Goal: Task Accomplishment & Management: Complete application form

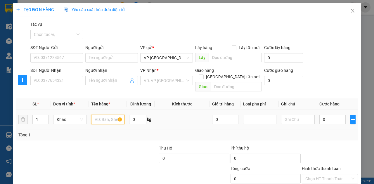
click at [104, 115] on input "text" at bounding box center [107, 119] width 33 height 9
type input "hộp catton"
click at [72, 82] on input "SĐT Người Nhận" at bounding box center [56, 80] width 53 height 9
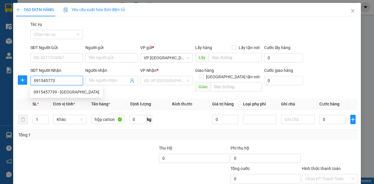
type input "0915457739"
click at [67, 92] on div "0915457739 - [GEOGRAPHIC_DATA]" at bounding box center [67, 92] width 66 height 6
type input "[PERSON_NAME]"
type input "Vp Chợ Mai Trang, [GEOGRAPHIC_DATA]"
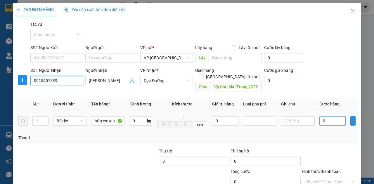
type input "0915457739"
click at [185, 116] on input "0" at bounding box center [333, 120] width 26 height 9
type input "5"
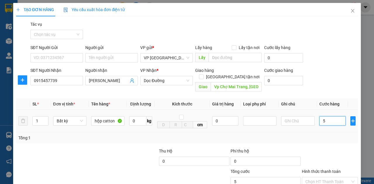
type input "50"
type input "500"
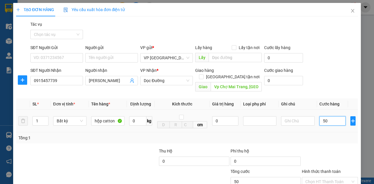
type input "500"
type input "5.000"
type input "50.000"
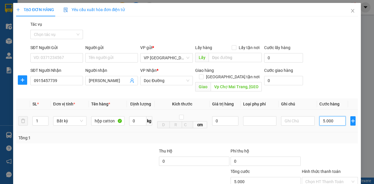
type input "50.000"
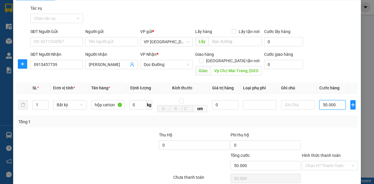
scroll to position [35, 0]
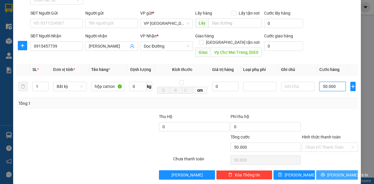
type input "50.000"
click at [185, 149] on span "printer" at bounding box center [323, 175] width 4 height 5
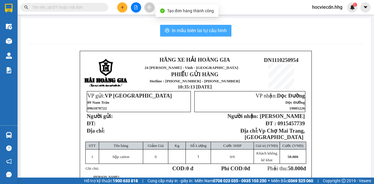
click at [185, 30] on span "In mẫu biên lai tự cấu hình" at bounding box center [199, 30] width 55 height 7
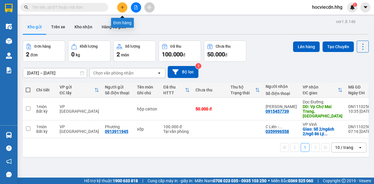
click at [123, 5] on icon "plus" at bounding box center [123, 7] width 4 height 4
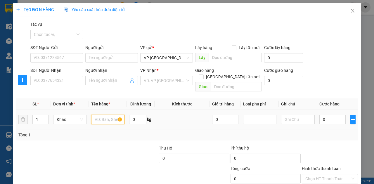
click at [111, 115] on input "text" at bounding box center [107, 119] width 33 height 9
type input "catton"
click at [185, 115] on input "0" at bounding box center [333, 119] width 26 height 9
type input "5"
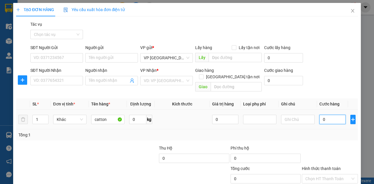
type input "5"
type input "50"
type input "500"
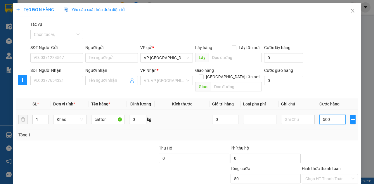
type input "500"
type input "5.000"
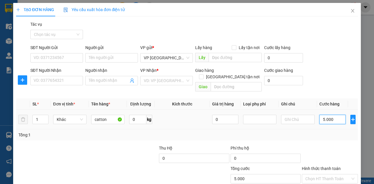
type input "50.000"
click at [65, 82] on input "SĐT Người Nhận" at bounding box center [56, 80] width 53 height 9
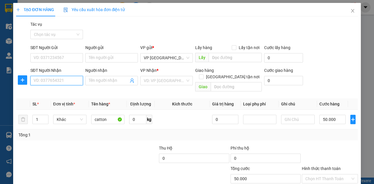
click at [81, 82] on input "SĐT Người Nhận" at bounding box center [56, 80] width 53 height 9
click at [68, 91] on div "0911899986 - Đạt" at bounding box center [56, 92] width 45 height 6
type input "0911899986"
type input "Đạt"
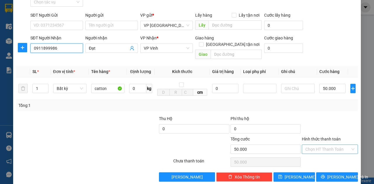
scroll to position [35, 0]
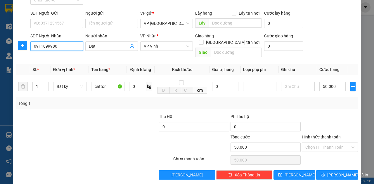
type input "0911899986"
click at [185, 135] on label "Hình thức thanh toán" at bounding box center [321, 137] width 39 height 5
click at [185, 143] on input "Hình thức thanh toán" at bounding box center [328, 147] width 45 height 9
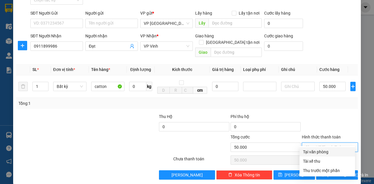
click at [185, 149] on div "Tại văn phòng" at bounding box center [327, 152] width 49 height 6
type input "0"
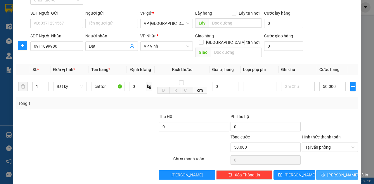
click at [185, 149] on button "[PERSON_NAME] và In" at bounding box center [338, 175] width 42 height 9
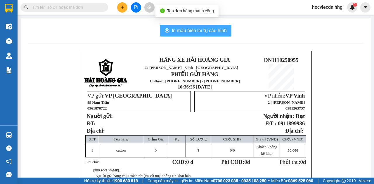
click at [185, 28] on span "In mẫu biên lai tự cấu hình" at bounding box center [199, 30] width 55 height 7
